Goal: Use online tool/utility

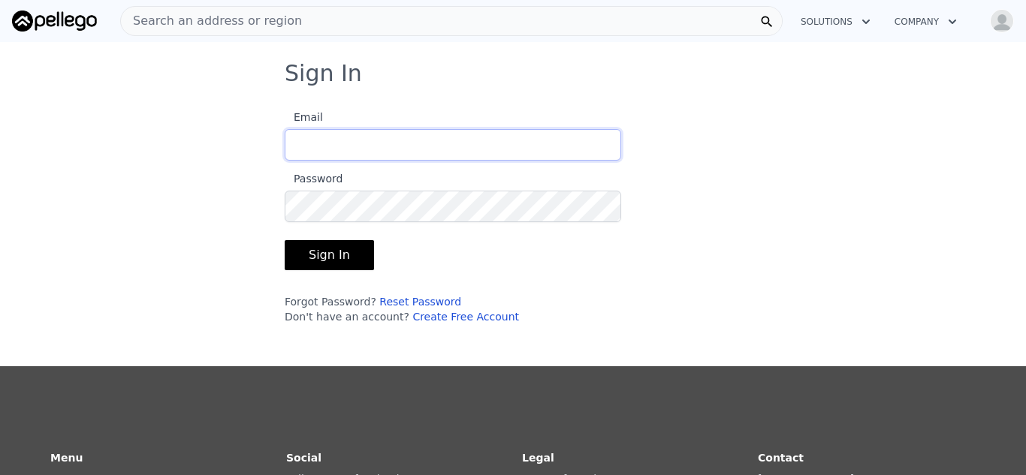
type input "[EMAIL_ADDRESS][DOMAIN_NAME]"
click at [323, 252] on button "Sign In" at bounding box center [329, 255] width 89 height 30
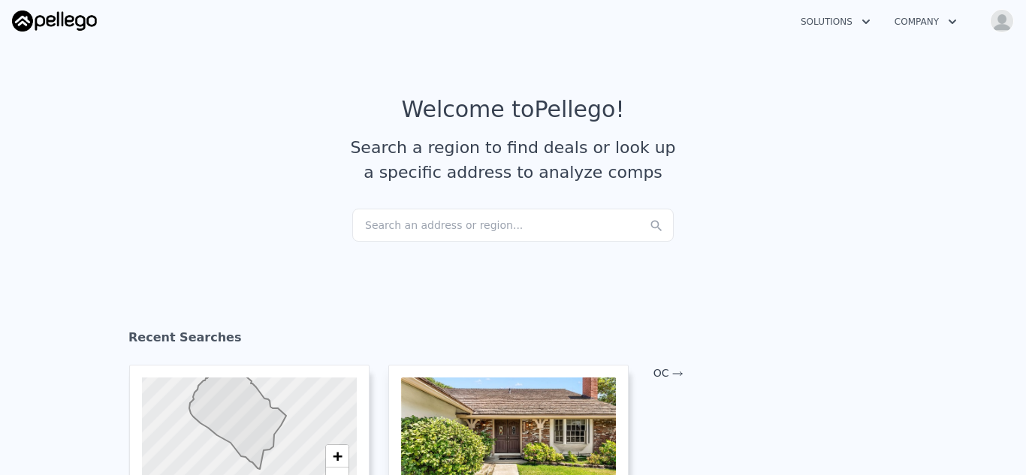
click at [381, 225] on div "Search an address or region..." at bounding box center [512, 225] width 321 height 33
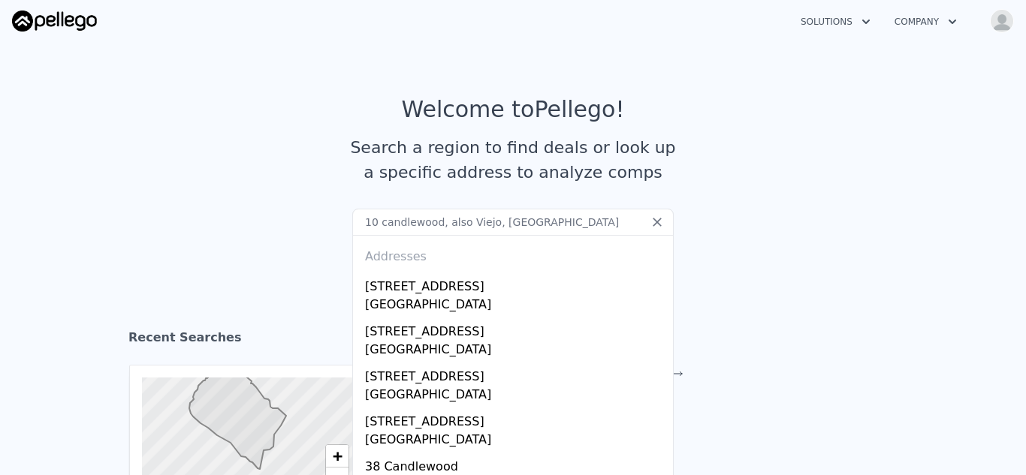
type input "10 candlewood, also Viejo, [GEOGRAPHIC_DATA]"
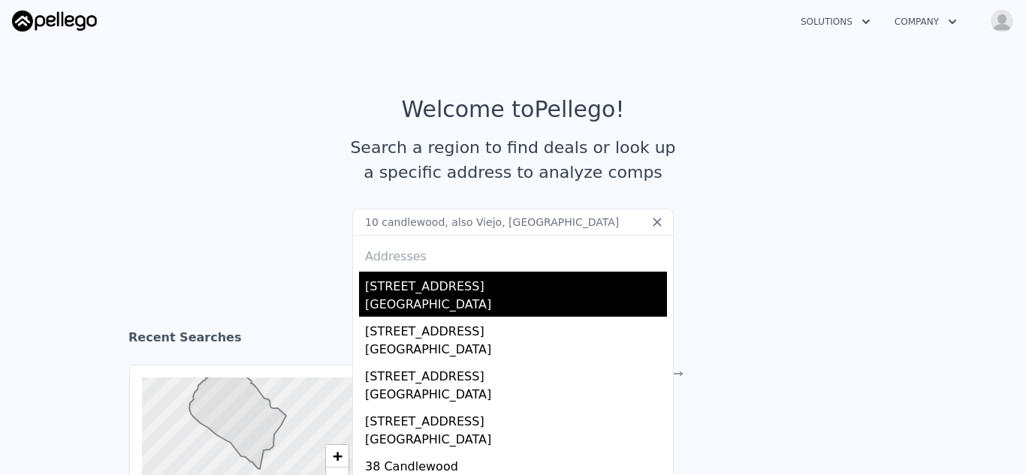
click at [428, 305] on div "[GEOGRAPHIC_DATA]" at bounding box center [516, 306] width 302 height 21
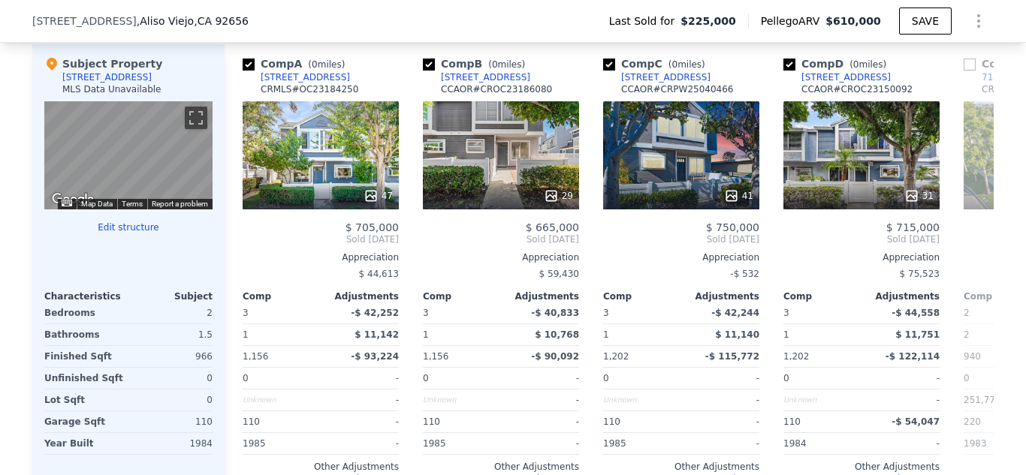
scroll to position [1538, 0]
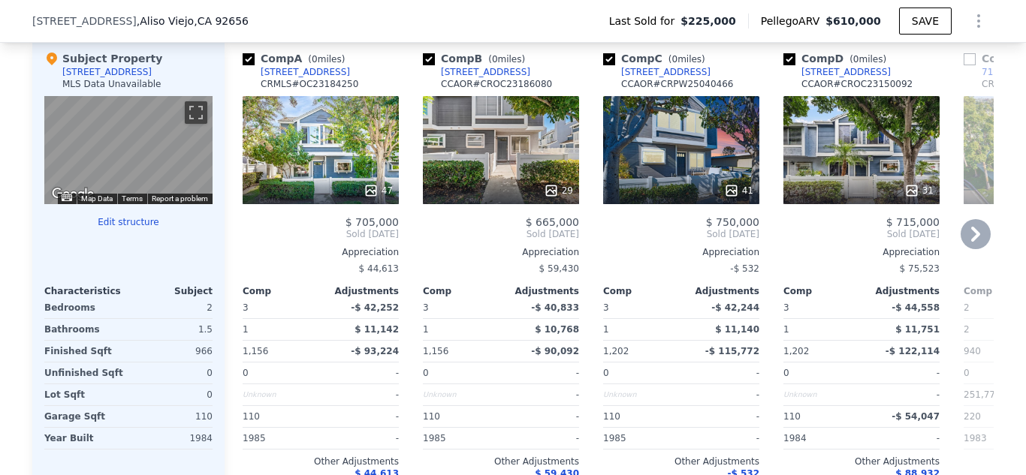
click at [973, 241] on icon at bounding box center [975, 234] width 30 height 30
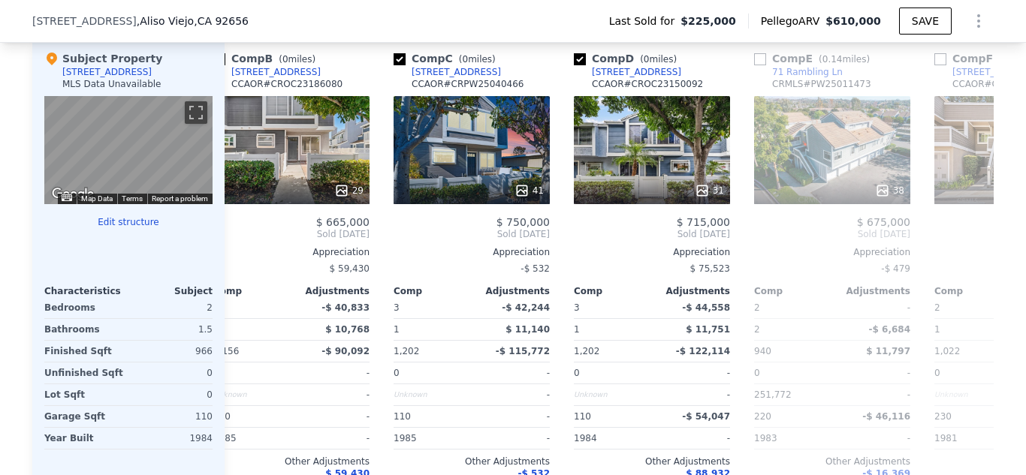
scroll to position [0, 360]
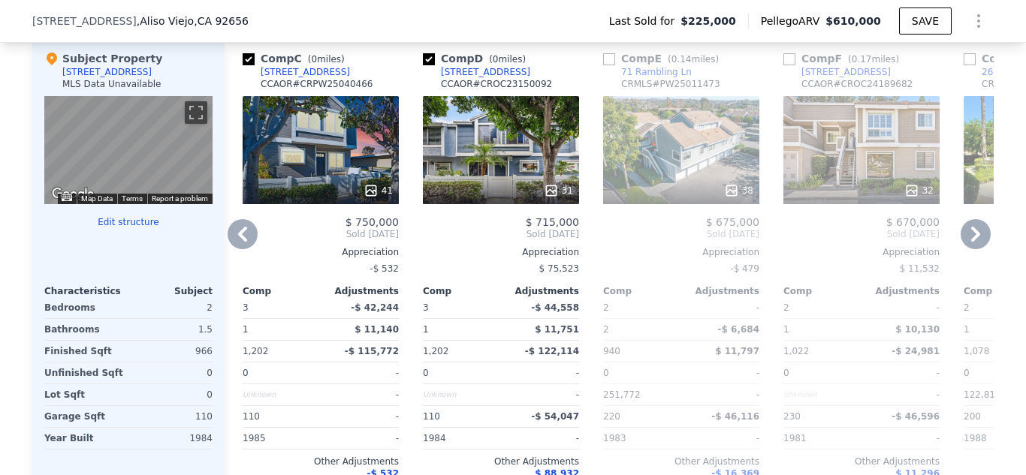
click at [973, 243] on icon at bounding box center [975, 234] width 30 height 30
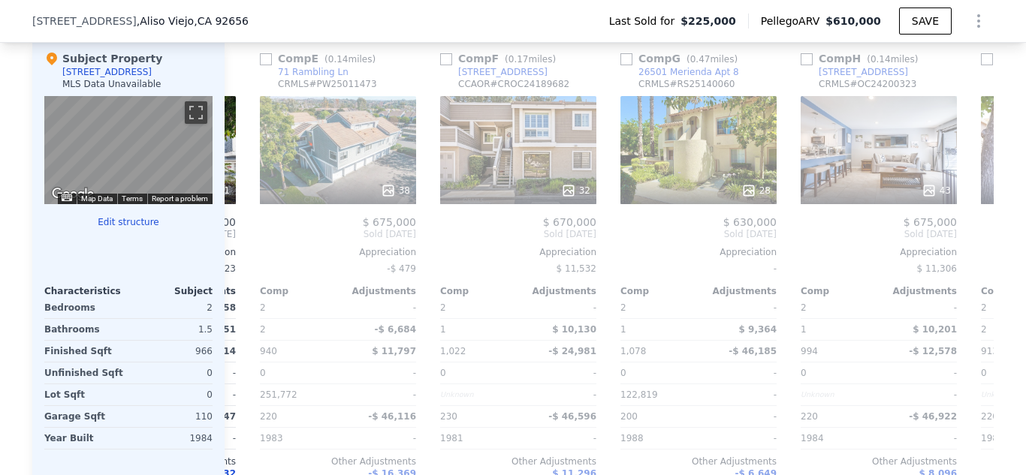
scroll to position [0, 721]
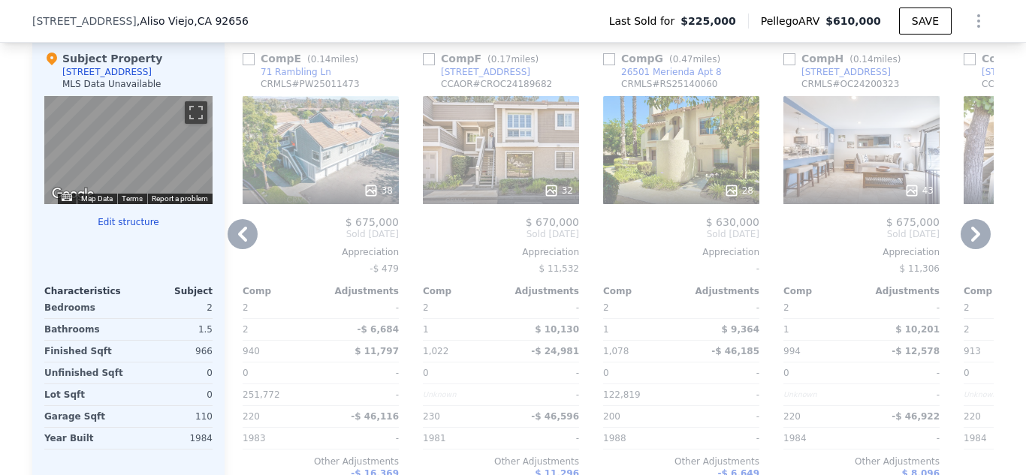
click at [973, 245] on icon at bounding box center [975, 234] width 30 height 30
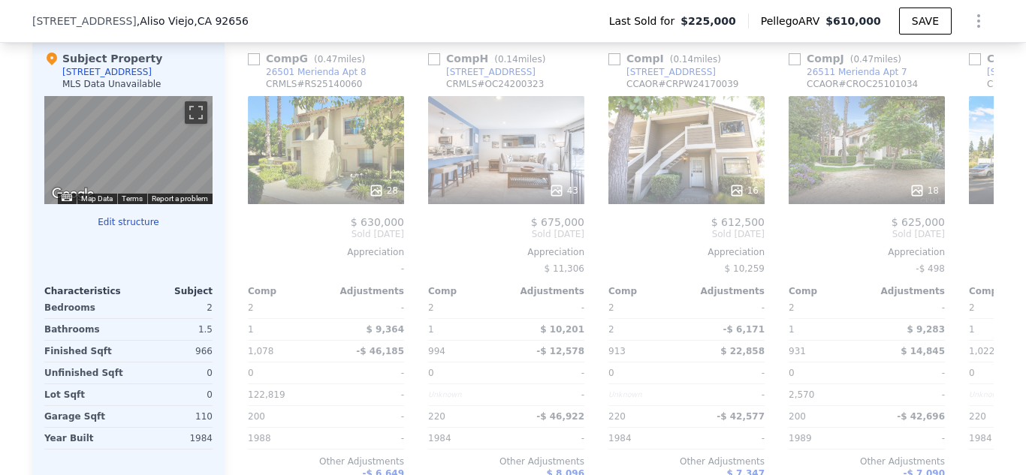
scroll to position [0, 1081]
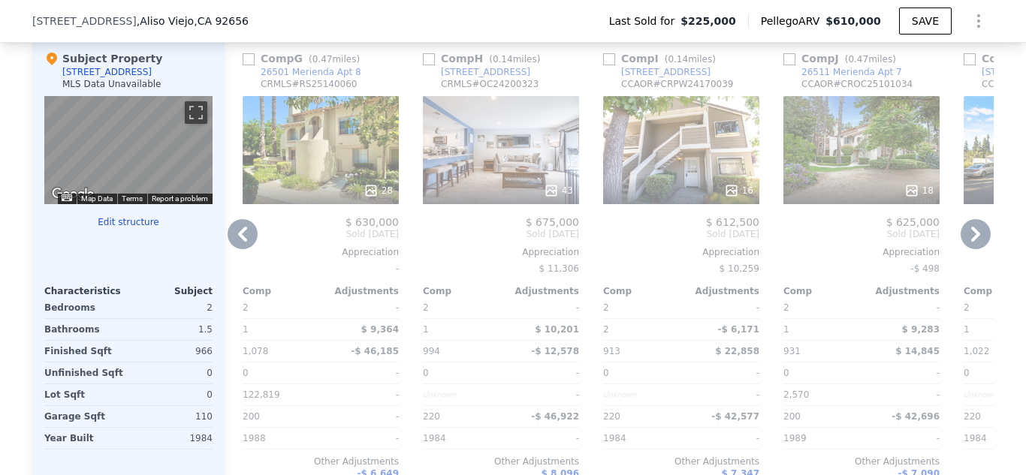
click at [973, 246] on icon at bounding box center [975, 234] width 30 height 30
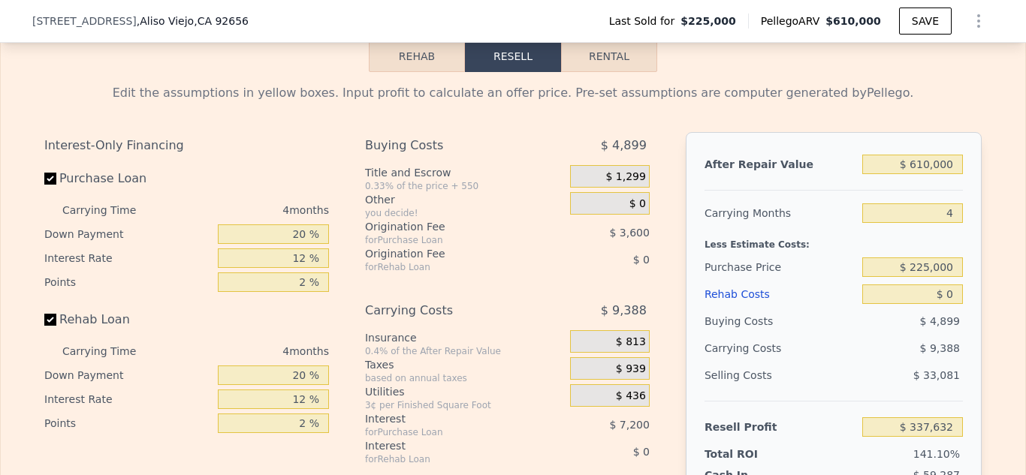
scroll to position [2190, 0]
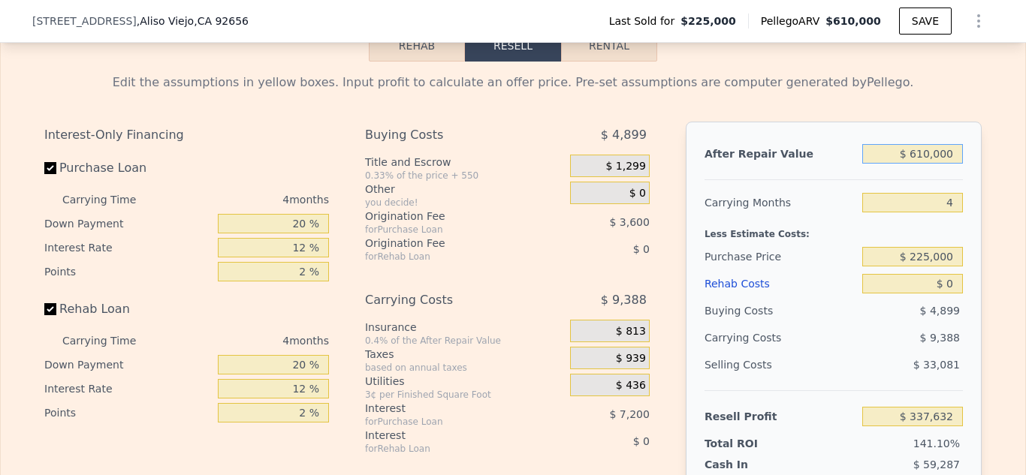
click at [954, 156] on input "$ 610,000" at bounding box center [912, 154] width 101 height 20
type input "$ 61"
click at [948, 151] on input "$ 61" at bounding box center [912, 154] width 101 height 20
type input "-$ 238,967"
type input "$ 6"
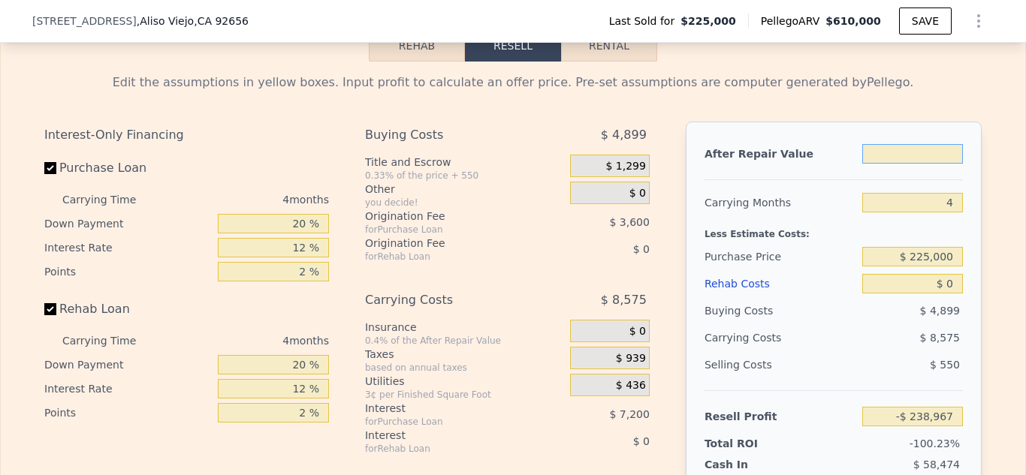
type input "$ 6"
type input "-$ 239,018"
click at [954, 156] on input "$ 6" at bounding box center [912, 154] width 101 height 20
type input "$ 530"
type input "-$ 238,523"
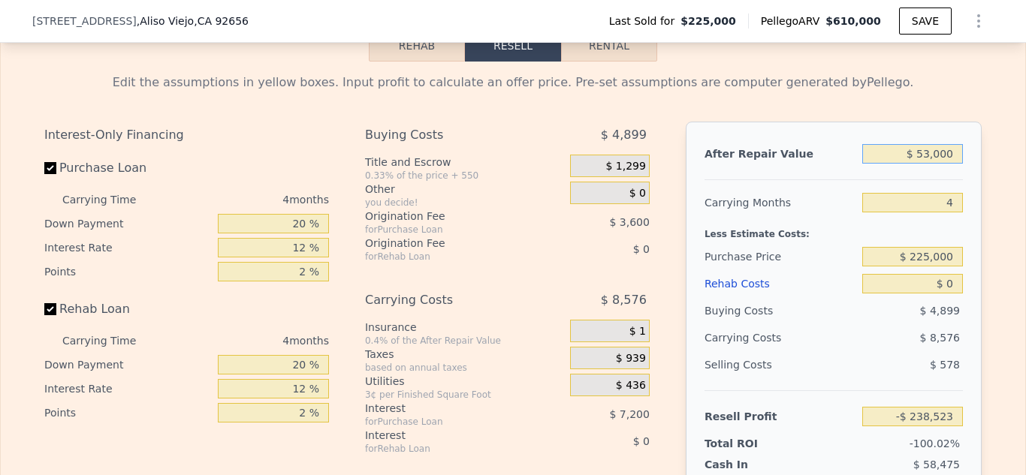
type input "$ 530,000"
type input "$ 262,004"
type input "$ 5"
type input "-$ 239,019"
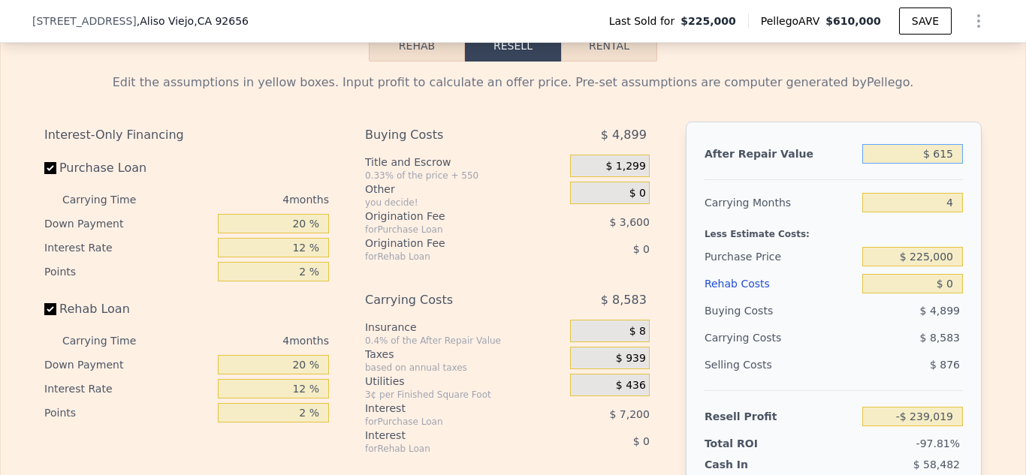
type input "$ 6,105"
type input "-$ 233,253"
type input "$ 65"
type input "-$ 238,963"
click at [957, 160] on input "$ 65" at bounding box center [912, 154] width 101 height 20
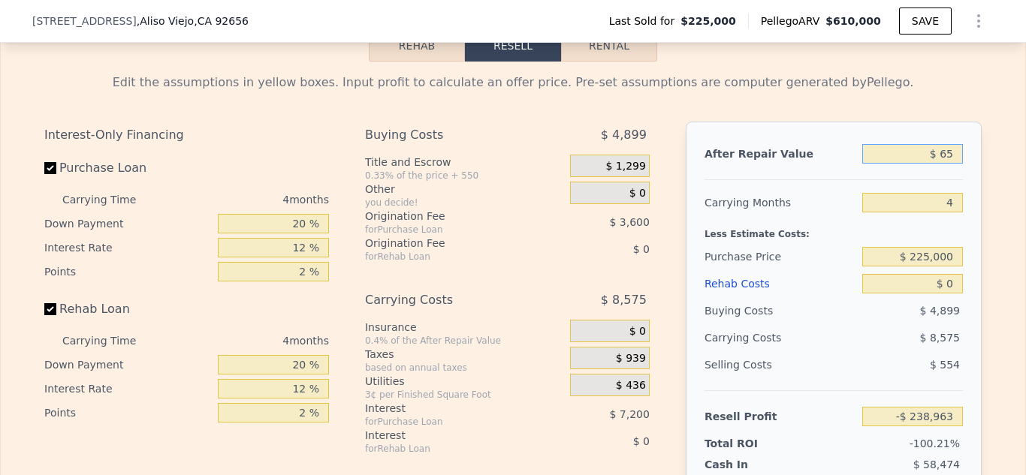
type input "$ 6"
type input "-$ 239,018"
type input "$ 610"
type input "-$ 238,447"
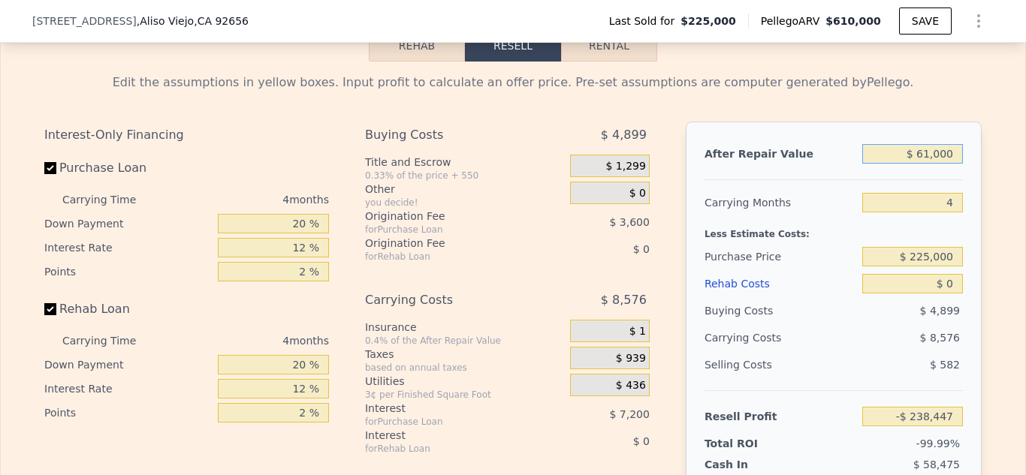
type input "$ 610,000"
type input "$ 337,632"
click at [953, 257] on input "$ 225,000" at bounding box center [912, 257] width 101 height 20
type input "$ 2"
type input "$ 530,000"
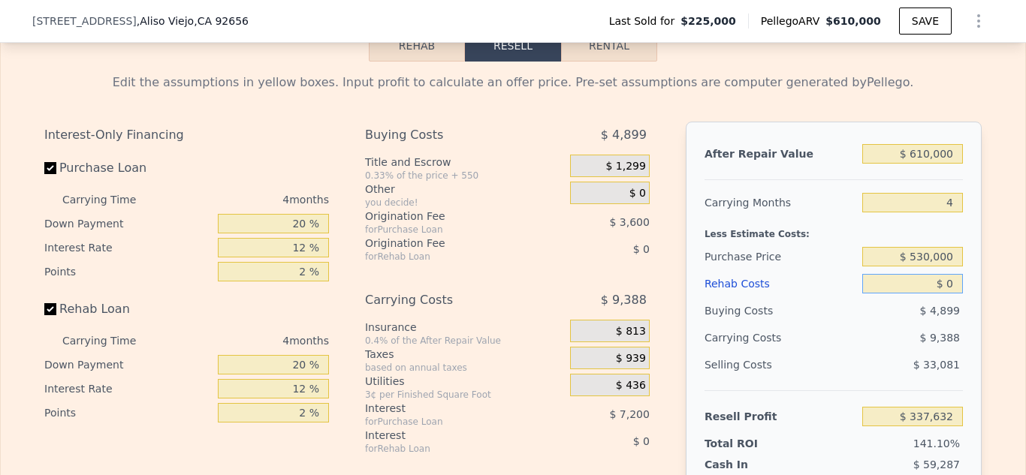
click at [952, 282] on input "$ 0" at bounding box center [912, 284] width 101 height 20
type input "$ 16,976"
type input "$ 40,000"
type input "-$ 24,944"
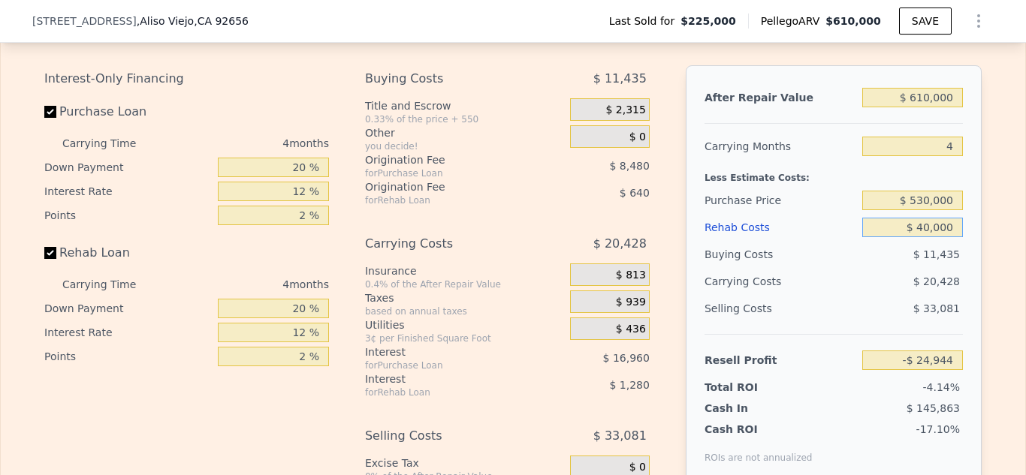
scroll to position [2249, 0]
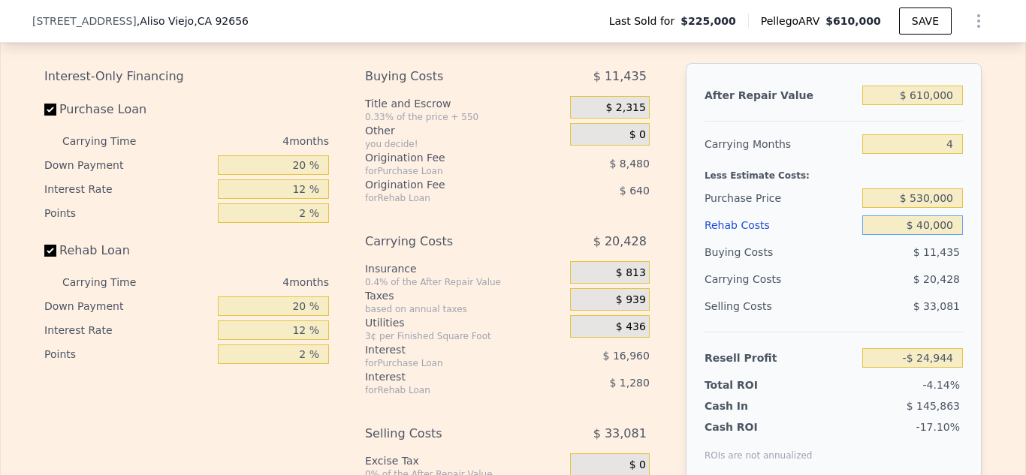
type input "$ 40,000"
click at [309, 215] on input "2 %" at bounding box center [273, 213] width 111 height 20
type input "0 %"
type input "-$ 16,464"
type input "0 %"
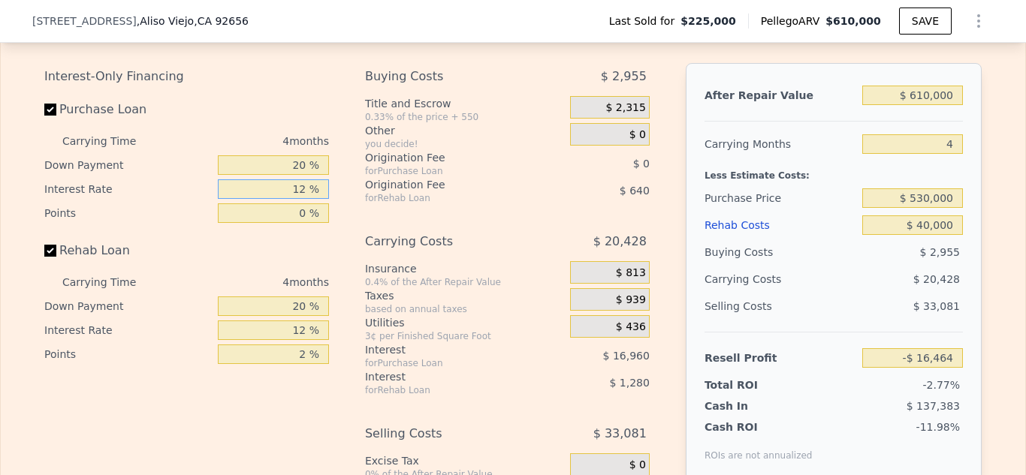
click at [305, 188] on input "12 %" at bounding box center [273, 189] width 111 height 20
type input "1 %"
type input "-$ 916"
type input "7 %"
type input "-$ 9,396"
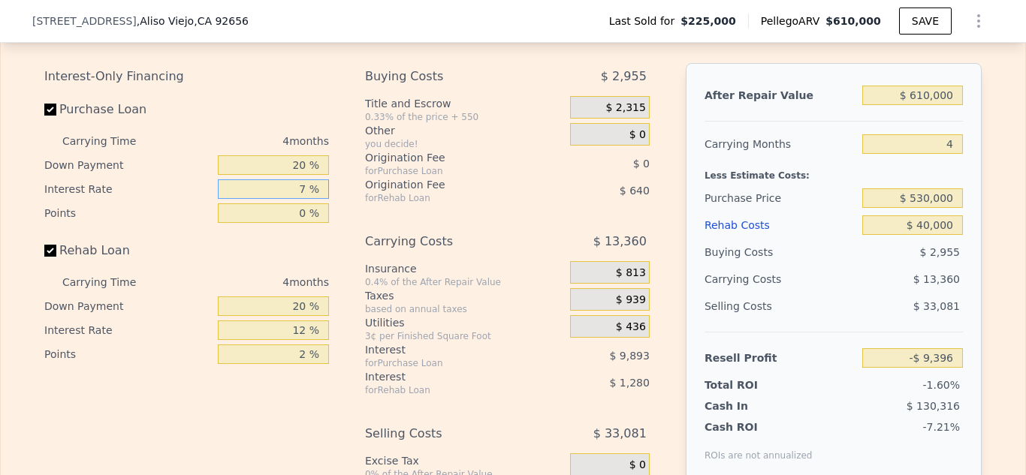
type input "7 %"
click at [310, 162] on input "20 %" at bounding box center [273, 165] width 111 height 20
type input "25 %"
type input "-$ 8,780"
type input "25 %"
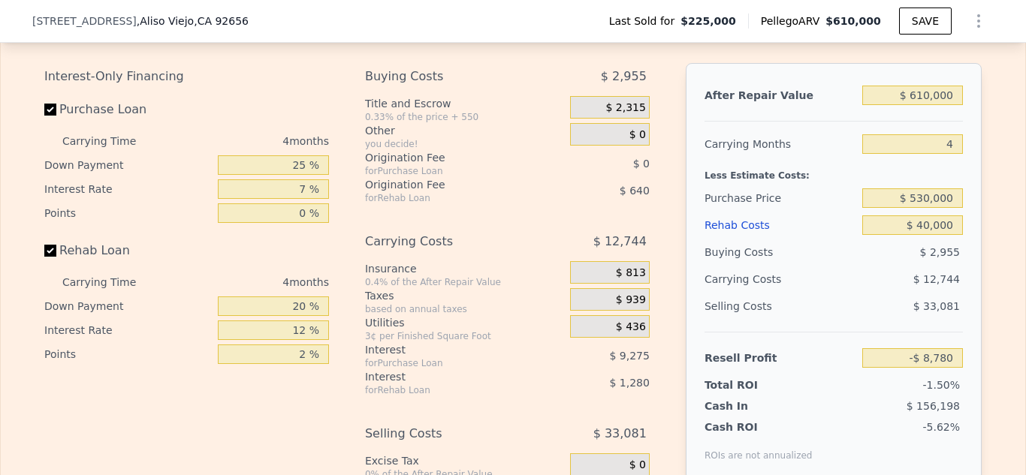
click at [305, 107] on div "Purchase Loan" at bounding box center [186, 112] width 285 height 33
click at [928, 197] on input "$ 530,000" at bounding box center [912, 198] width 101 height 20
type input "$ 500,000"
click at [900, 294] on div "$ 33,081" at bounding box center [912, 306] width 101 height 27
type input "$ 21,844"
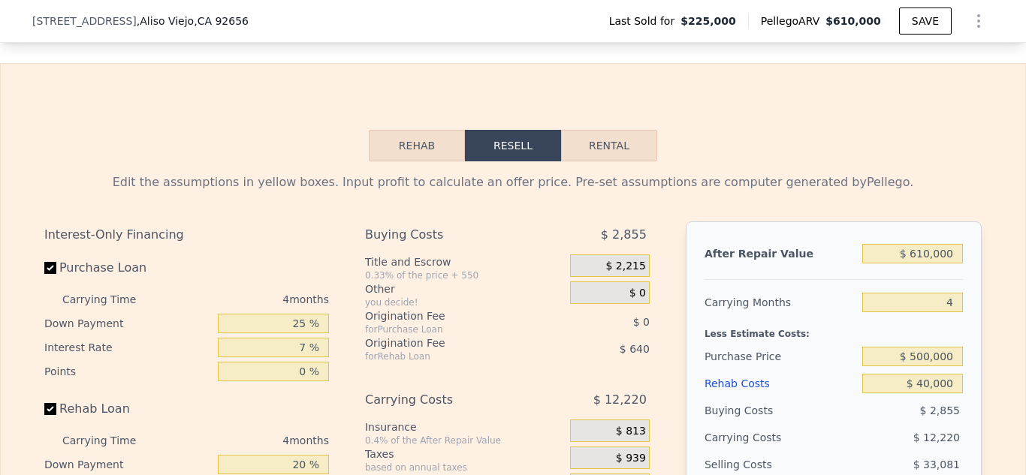
scroll to position [2085, 0]
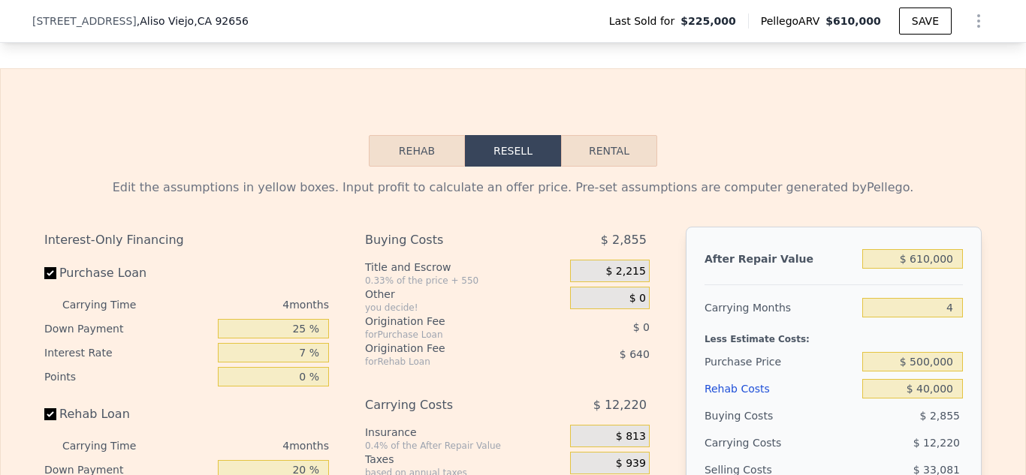
click at [623, 154] on button "Rental" at bounding box center [609, 151] width 96 height 32
select select "30"
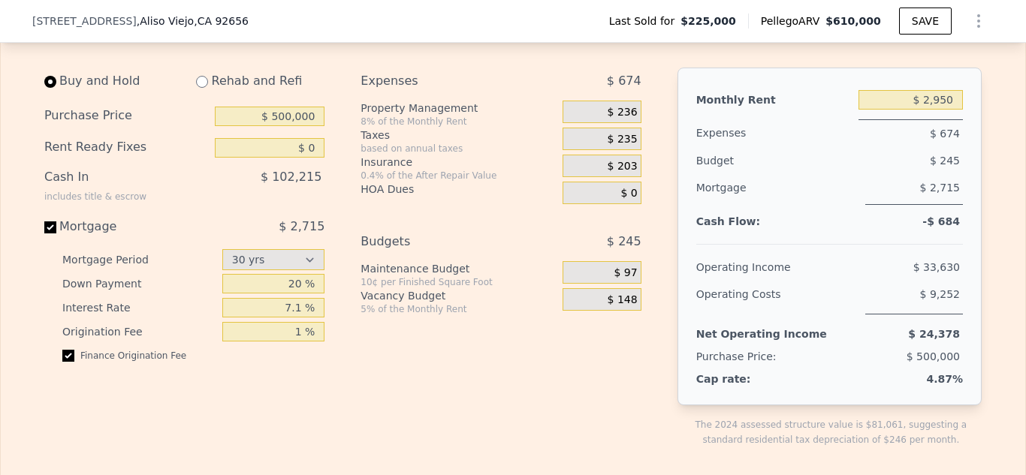
scroll to position [2246, 0]
click at [304, 328] on input "1 %" at bounding box center [273, 331] width 103 height 20
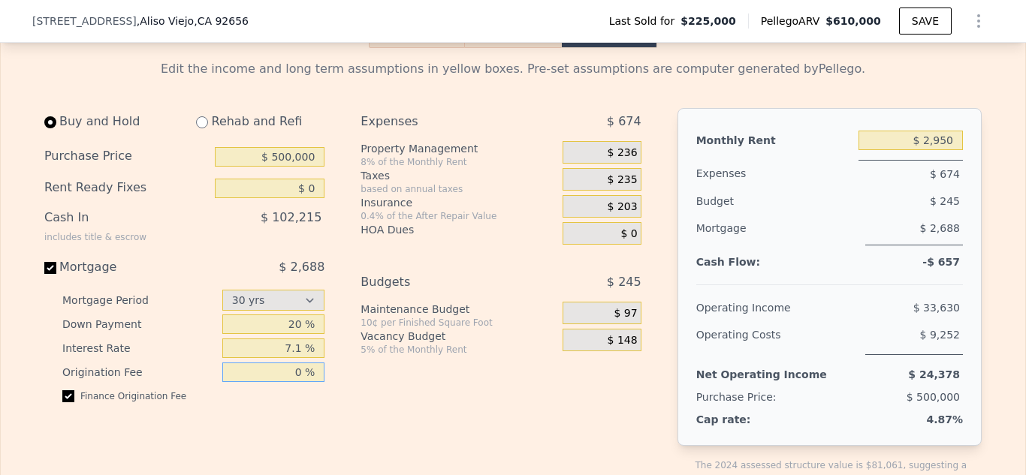
scroll to position [2201, 0]
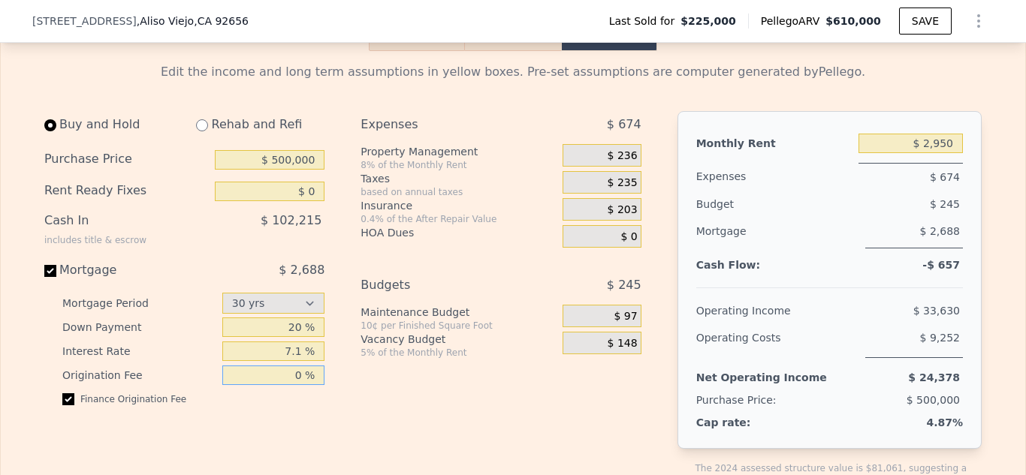
type input "0 %"
click at [640, 236] on div "$ 0" at bounding box center [601, 236] width 78 height 23
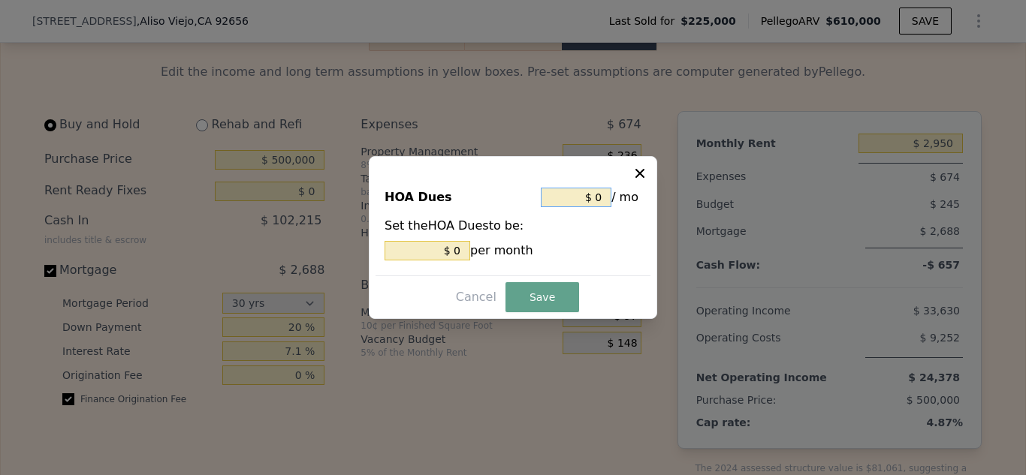
click at [606, 196] on input "$ 0" at bounding box center [576, 198] width 71 height 20
type input "$ 3"
type input "$ 37"
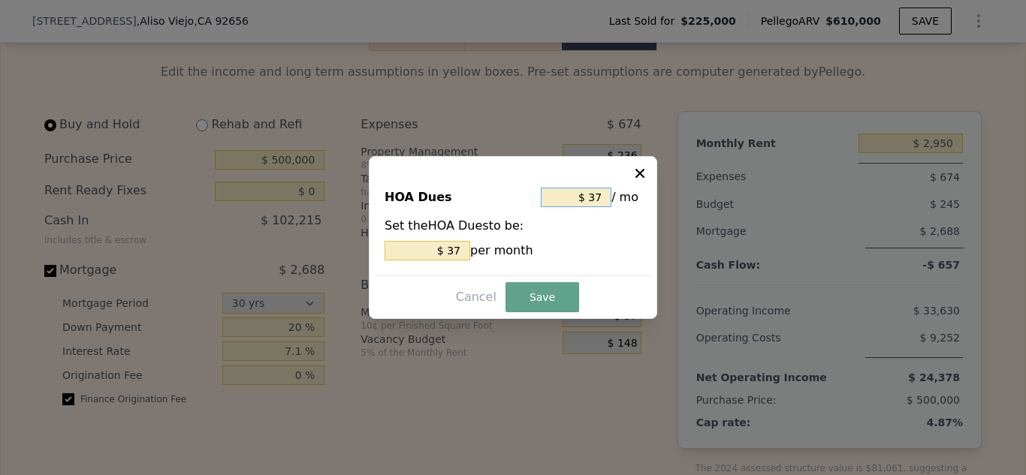
type input "$ 370"
click at [553, 294] on button "Save" at bounding box center [542, 297] width 74 height 30
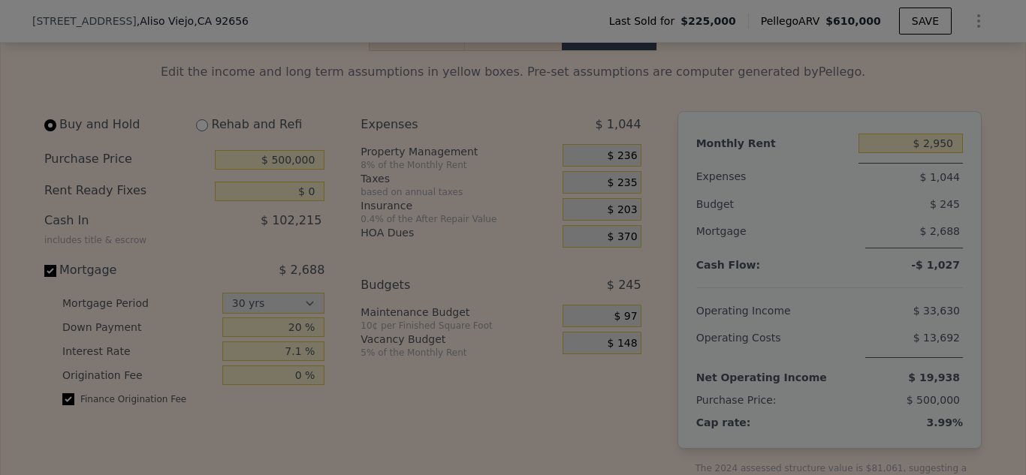
click at [80, 456] on div at bounding box center [513, 237] width 1026 height 475
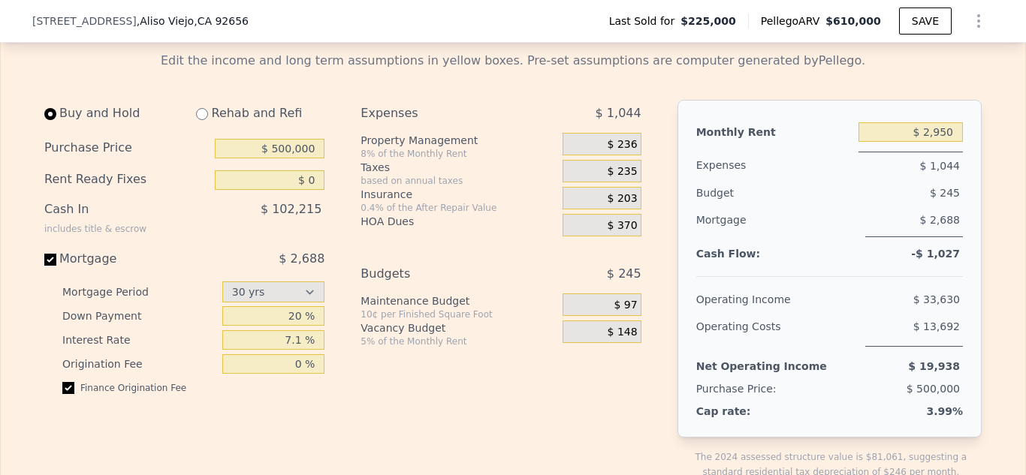
scroll to position [2213, 0]
click at [302, 316] on input "20 %" at bounding box center [273, 316] width 103 height 20
type input "25 %"
click at [595, 399] on div "Expenses $ 1,044 Property Management 8% of the Monthly Rent $ 236 Taxes based o…" at bounding box center [506, 301] width 292 height 404
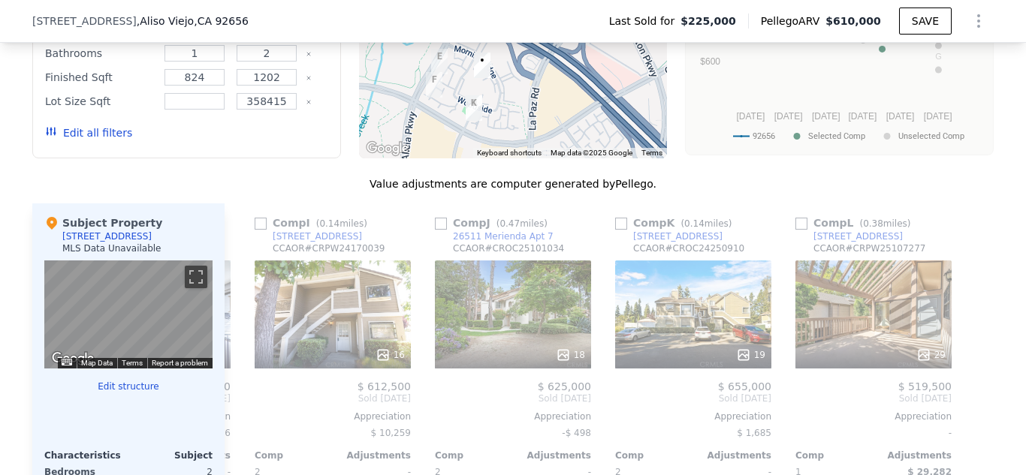
scroll to position [1375, 0]
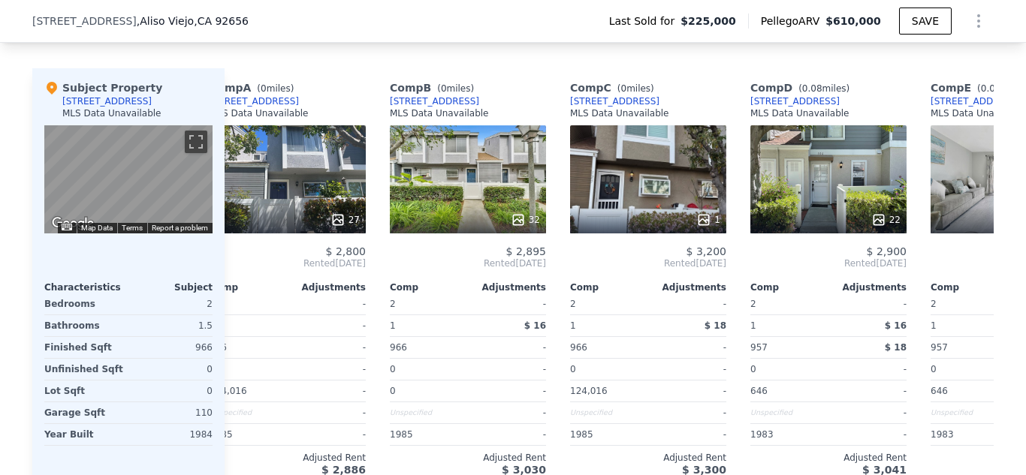
scroll to position [0, 0]
